Goal: Check status: Check status

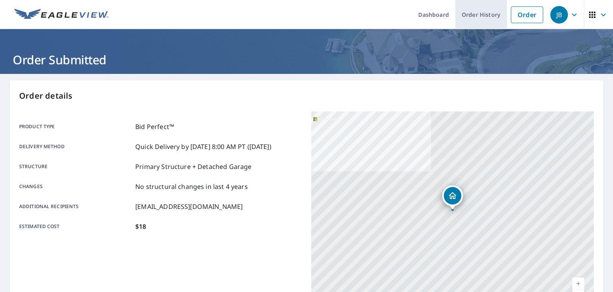
click at [488, 12] on link "Order History" at bounding box center [482, 14] width 52 height 29
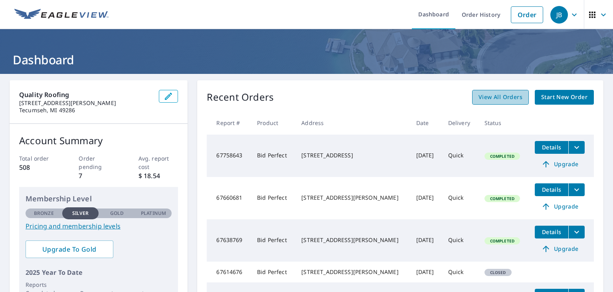
click at [512, 102] on link "View All Orders" at bounding box center [500, 97] width 57 height 15
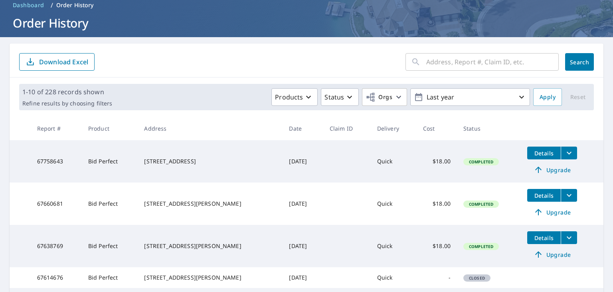
scroll to position [10, 0]
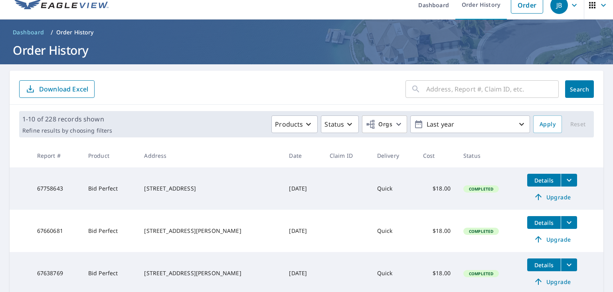
click at [497, 90] on input "text" at bounding box center [492, 89] width 133 height 22
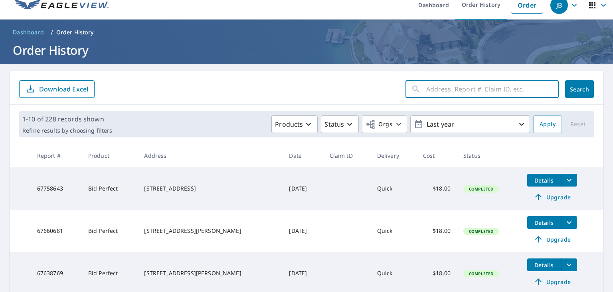
click at [497, 90] on input "text" at bounding box center [492, 89] width 133 height 22
type input "bent oak"
click button "Search" at bounding box center [579, 89] width 29 height 18
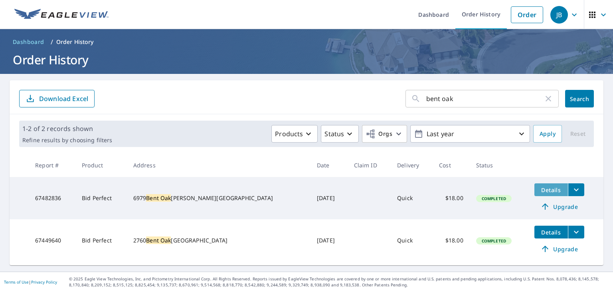
click at [535, 188] on button "Details" at bounding box center [552, 189] width 34 height 13
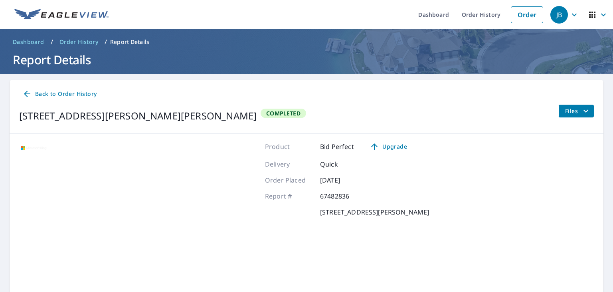
click at [580, 114] on span "Files" at bounding box center [578, 111] width 26 height 10
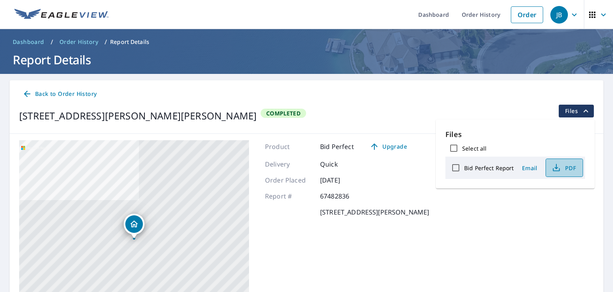
click at [561, 168] on span "PDF" at bounding box center [564, 168] width 26 height 10
